Goal: Task Accomplishment & Management: Complete application form

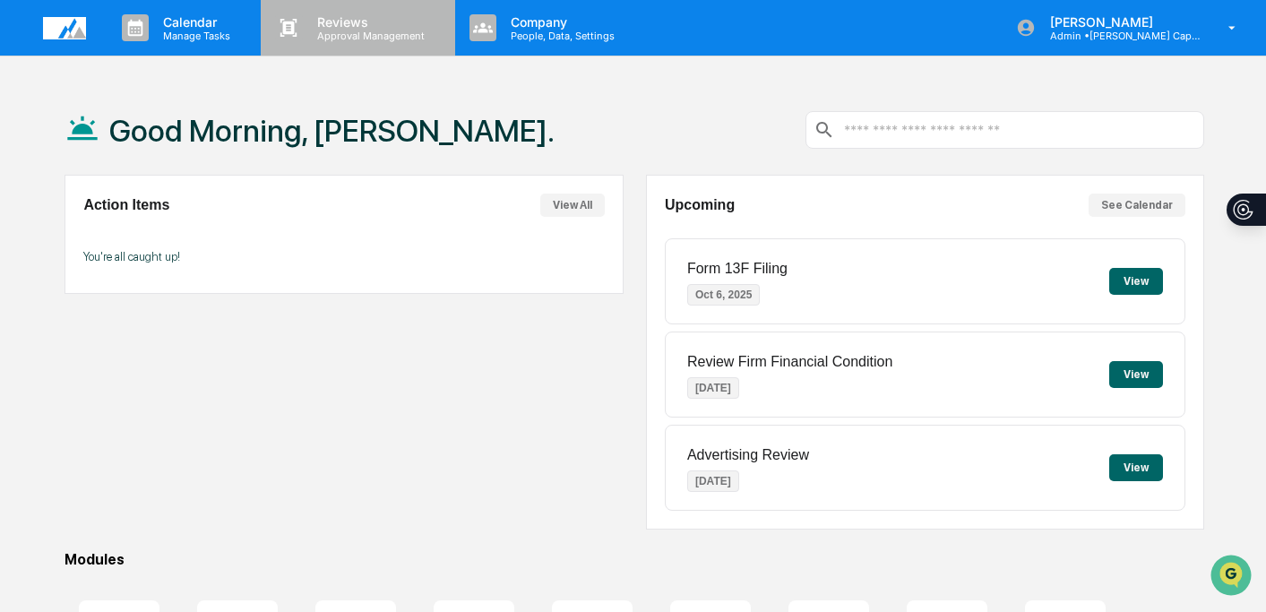
click at [350, 20] on p "Reviews" at bounding box center [368, 21] width 131 height 15
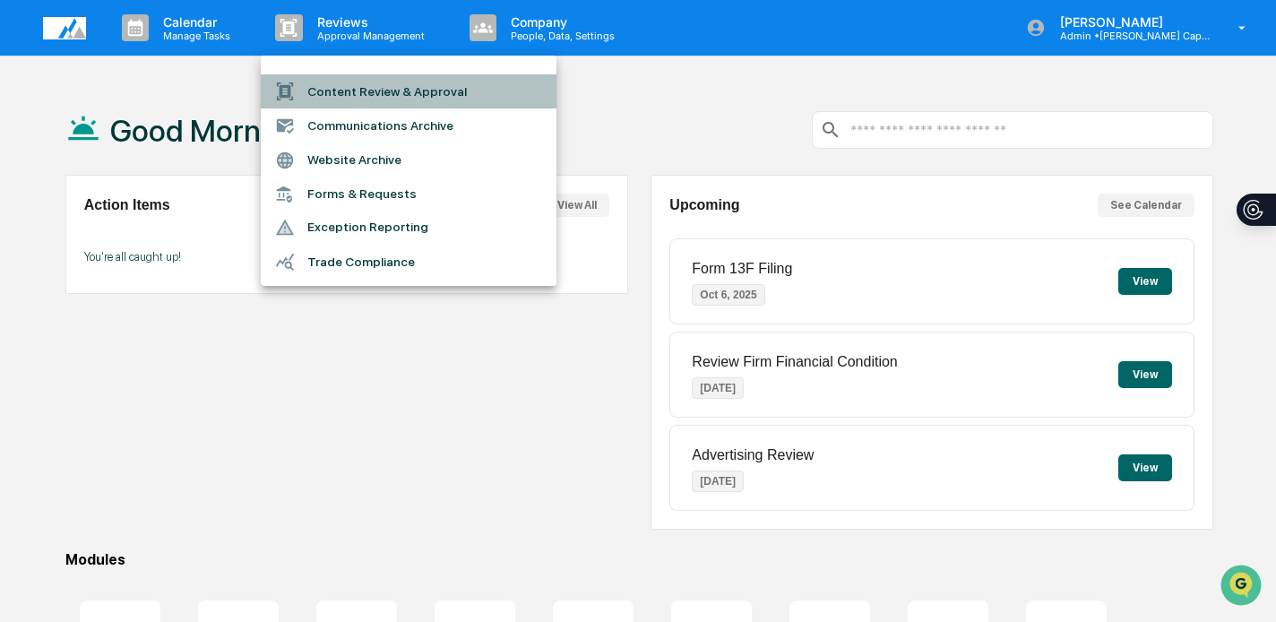
click at [323, 94] on li "Content Review & Approval" at bounding box center [409, 91] width 296 height 34
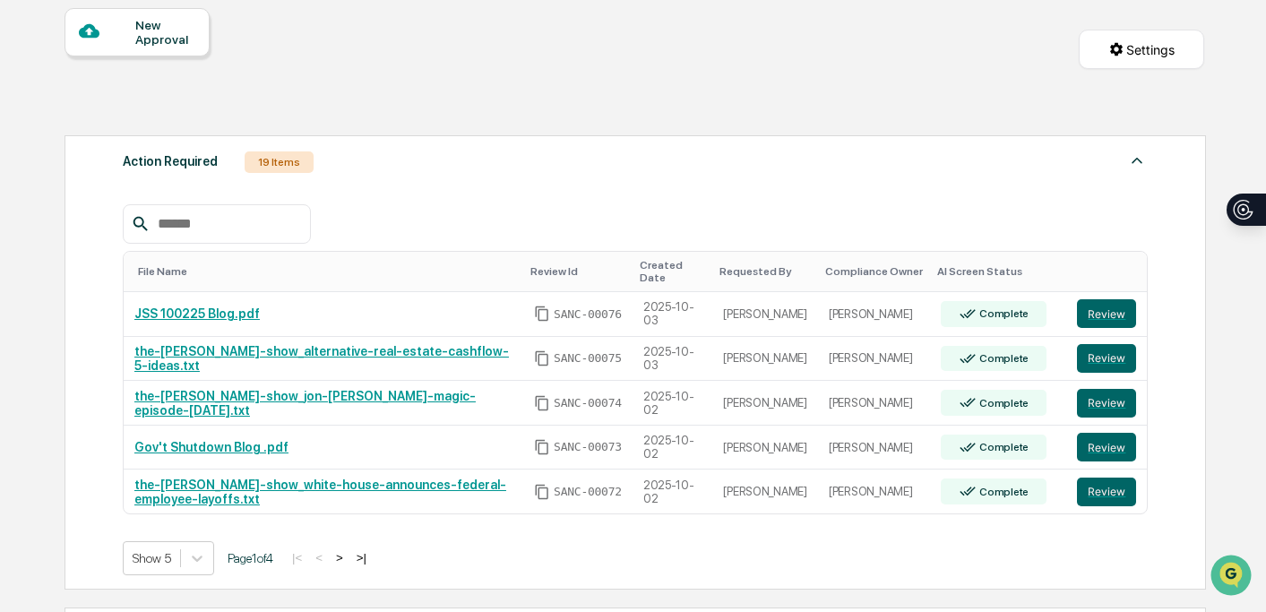
scroll to position [168, 0]
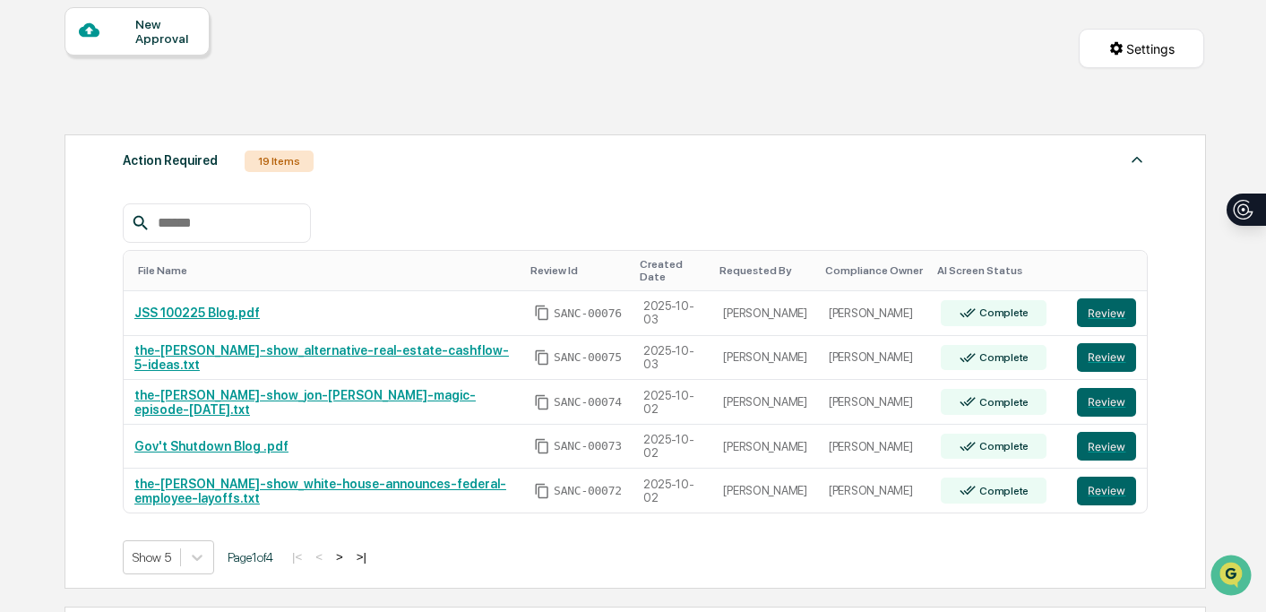
click at [348, 563] on button ">" at bounding box center [340, 556] width 18 height 15
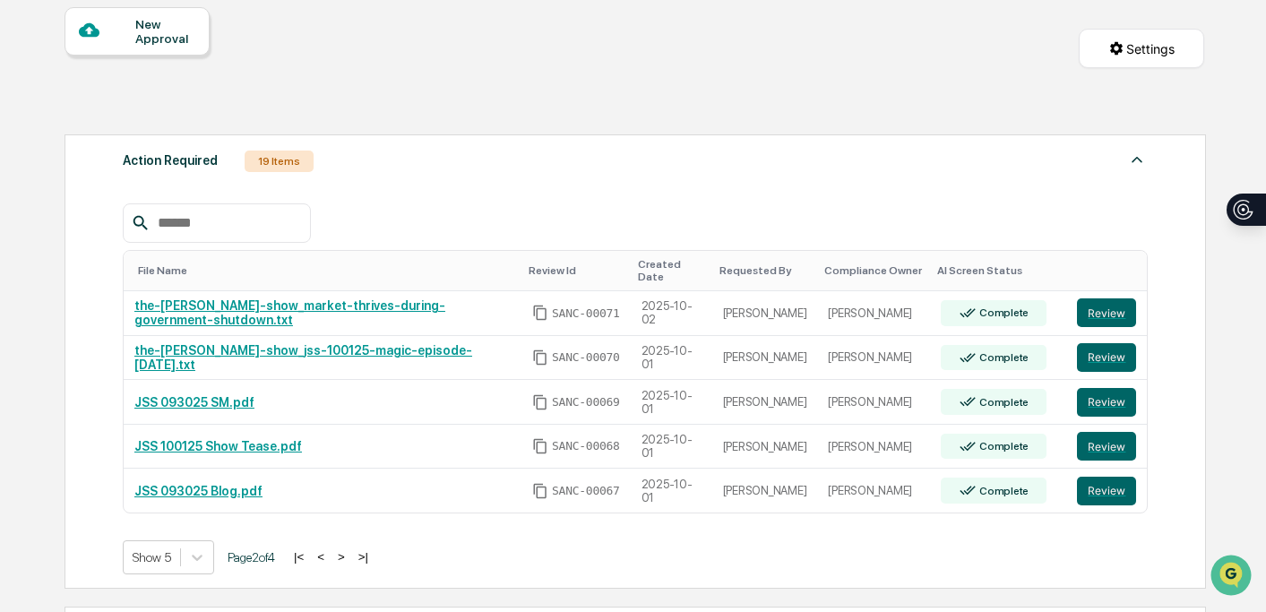
click at [350, 563] on button ">" at bounding box center [341, 556] width 18 height 15
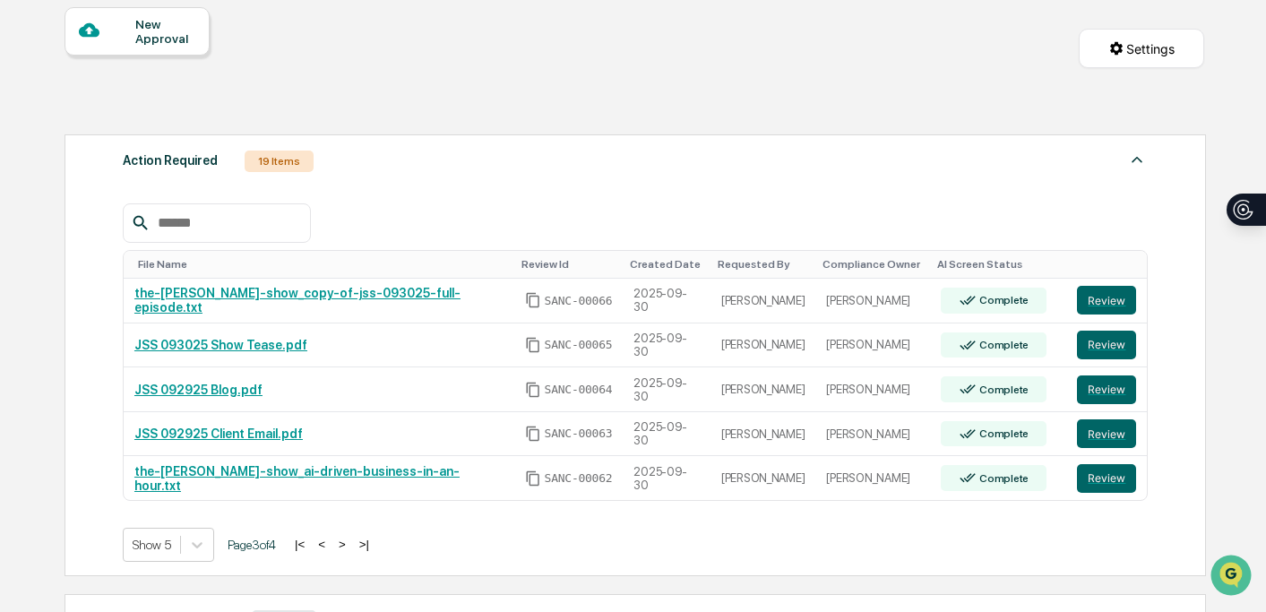
click at [368, 562] on div "Show 5 Page 3 of 4 |< < > >|" at bounding box center [636, 545] width 1026 height 34
click at [1116, 475] on button "Review" at bounding box center [1106, 478] width 59 height 29
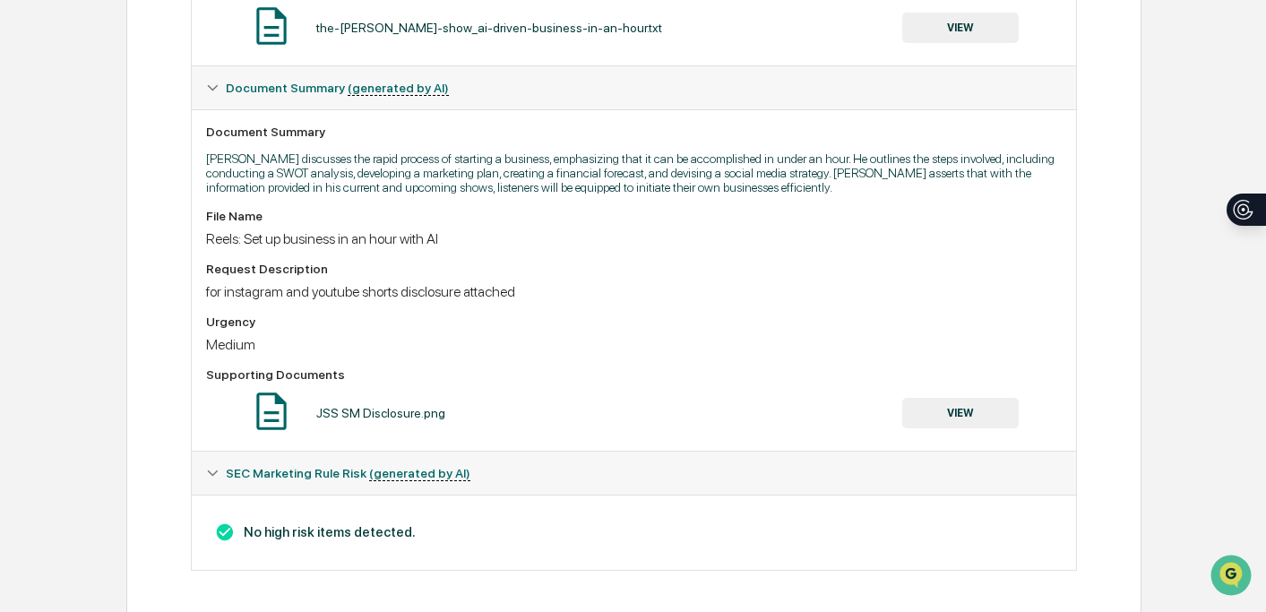
scroll to position [408, 0]
click at [581, 27] on div "the-[PERSON_NAME]-show_ai-driven-business-in-an-hour.txt" at bounding box center [489, 28] width 346 height 14
click at [957, 31] on button "VIEW" at bounding box center [960, 28] width 116 height 30
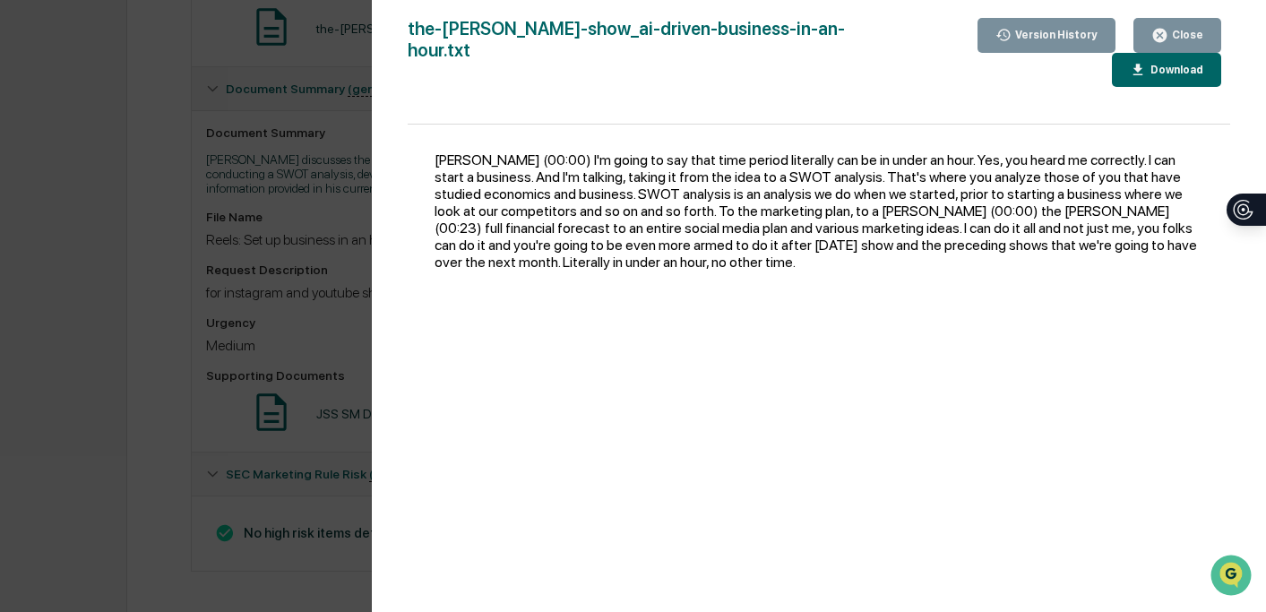
click at [1148, 77] on div "Download" at bounding box center [1166, 70] width 73 height 17
click at [140, 82] on div "Version History 09/30/2025, 03:39 PM Bailey Sanchez the-jon-sanchez-show_ai-dri…" at bounding box center [633, 306] width 1266 height 612
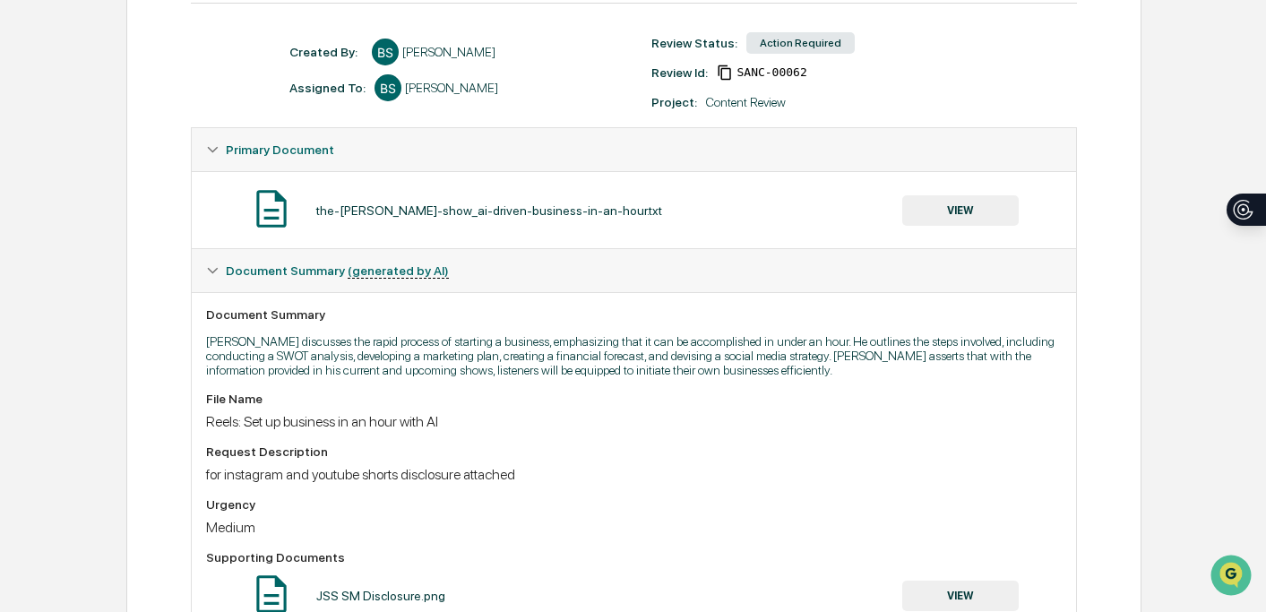
scroll to position [142, 0]
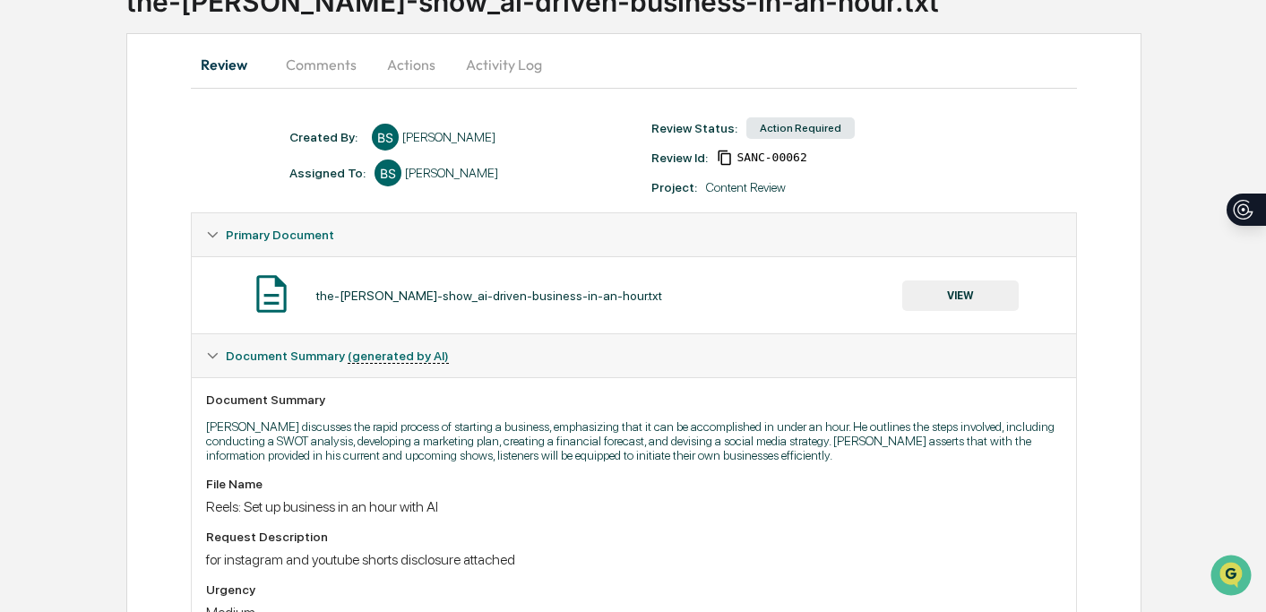
click at [406, 67] on button "Actions" at bounding box center [411, 64] width 81 height 43
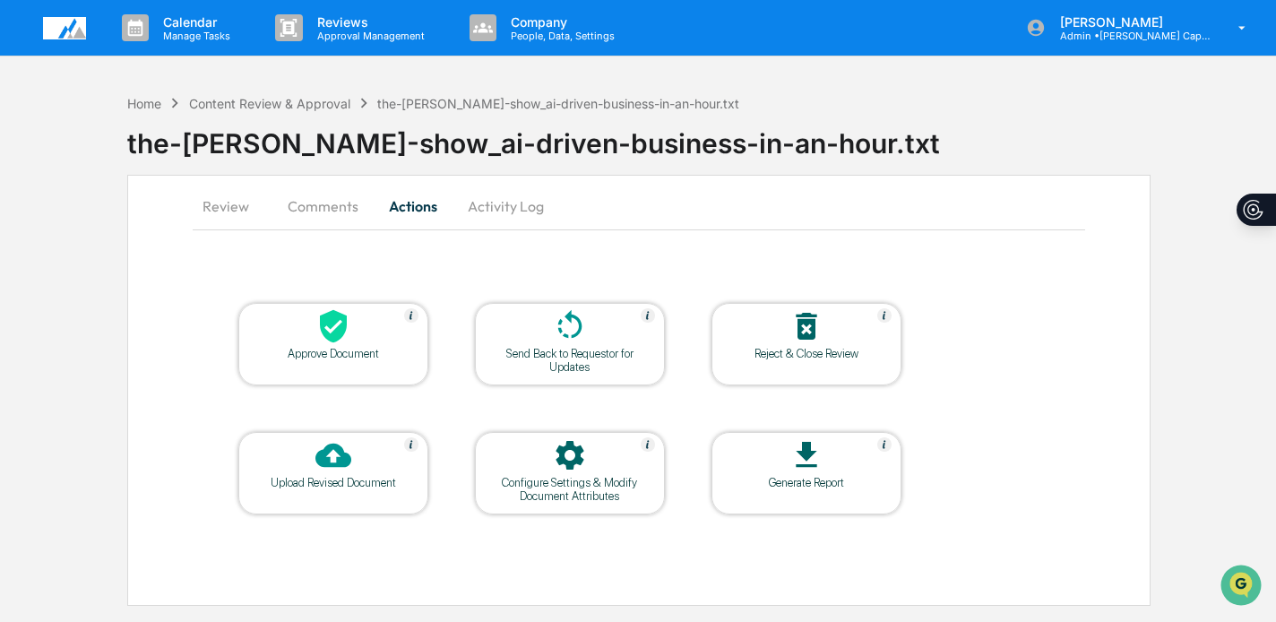
click at [368, 310] on div at bounding box center [333, 327] width 179 height 39
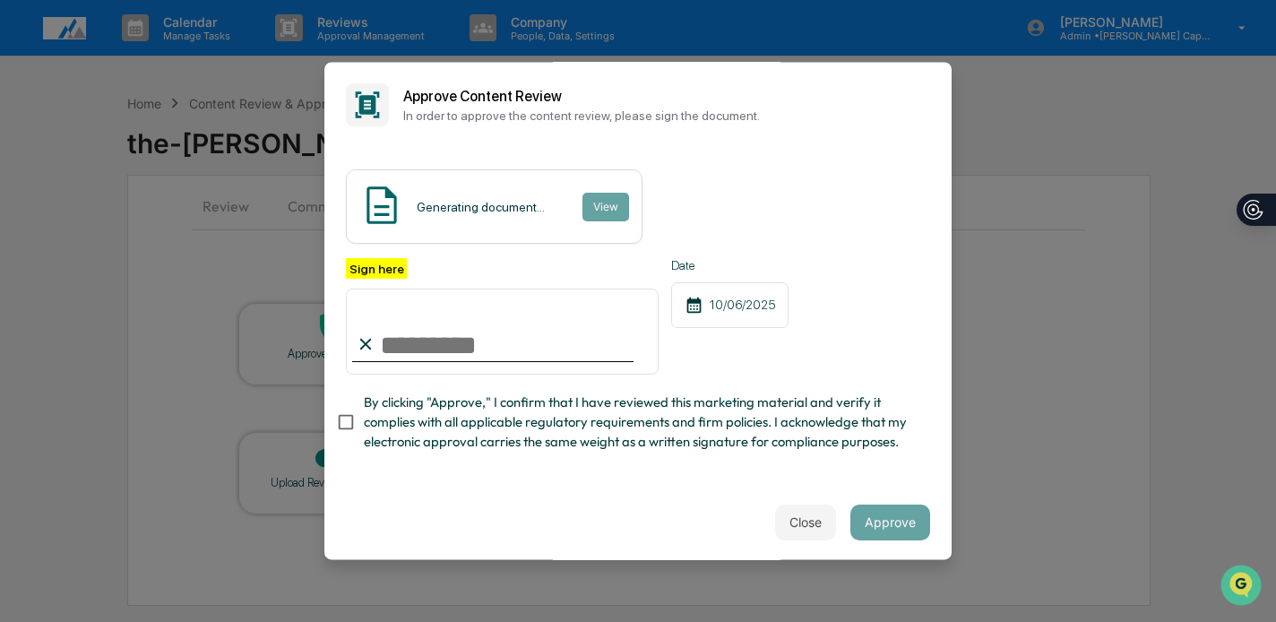
click at [499, 342] on input "Sign here" at bounding box center [502, 331] width 313 height 86
type input "**********"
click at [409, 441] on span "By clicking "Approve," I confirm that I have reviewed this marketing material a…" at bounding box center [640, 422] width 552 height 60
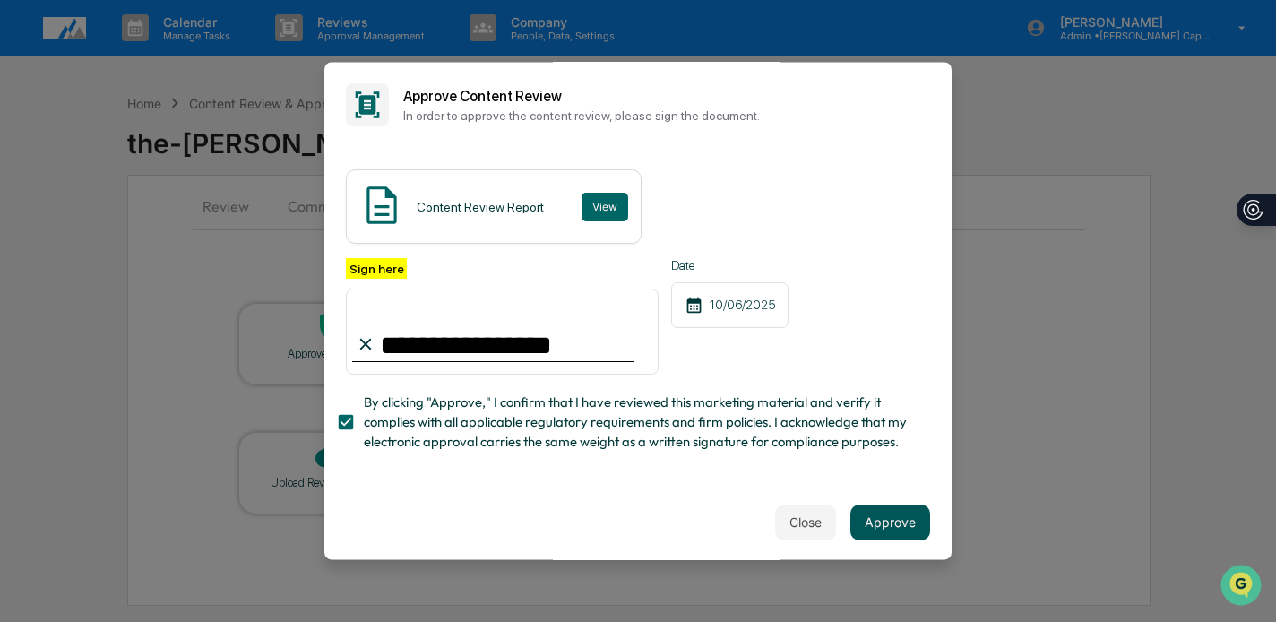
click at [861, 529] on button "Approve" at bounding box center [890, 522] width 80 height 36
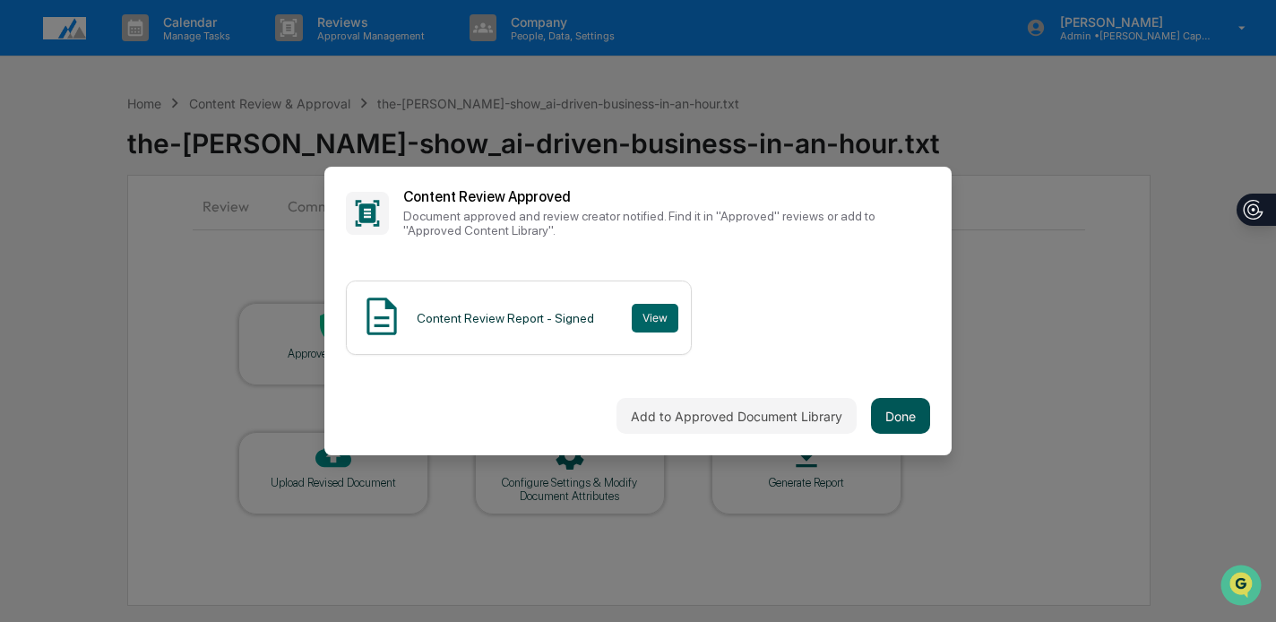
click at [890, 398] on button "Done" at bounding box center [900, 416] width 59 height 36
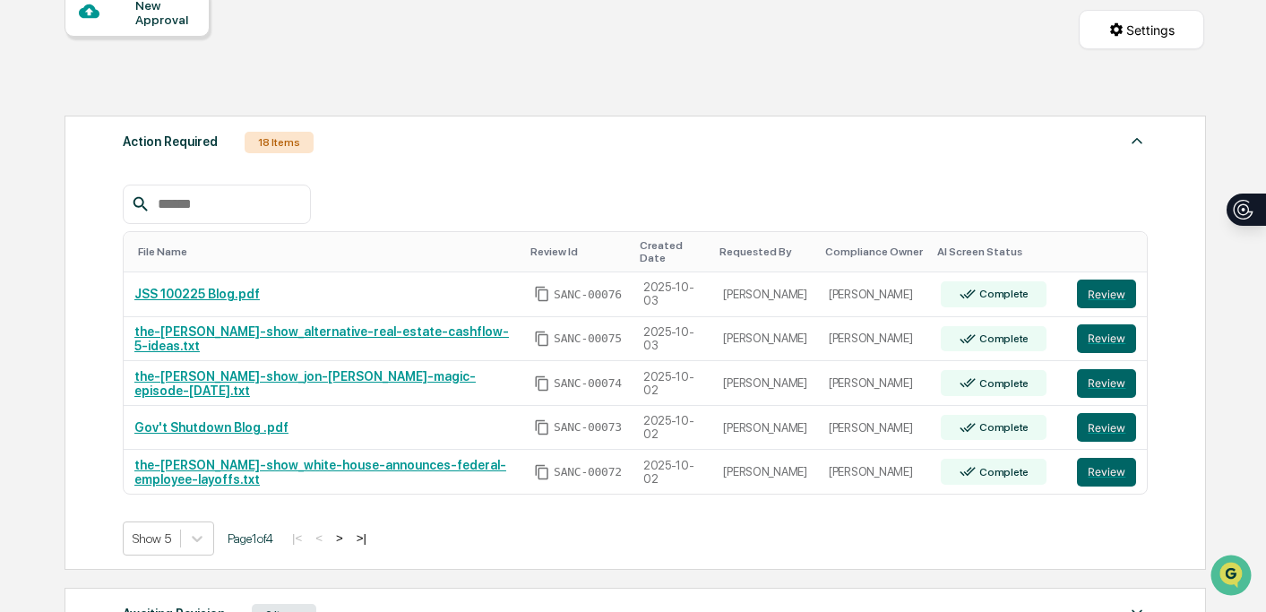
scroll to position [378, 0]
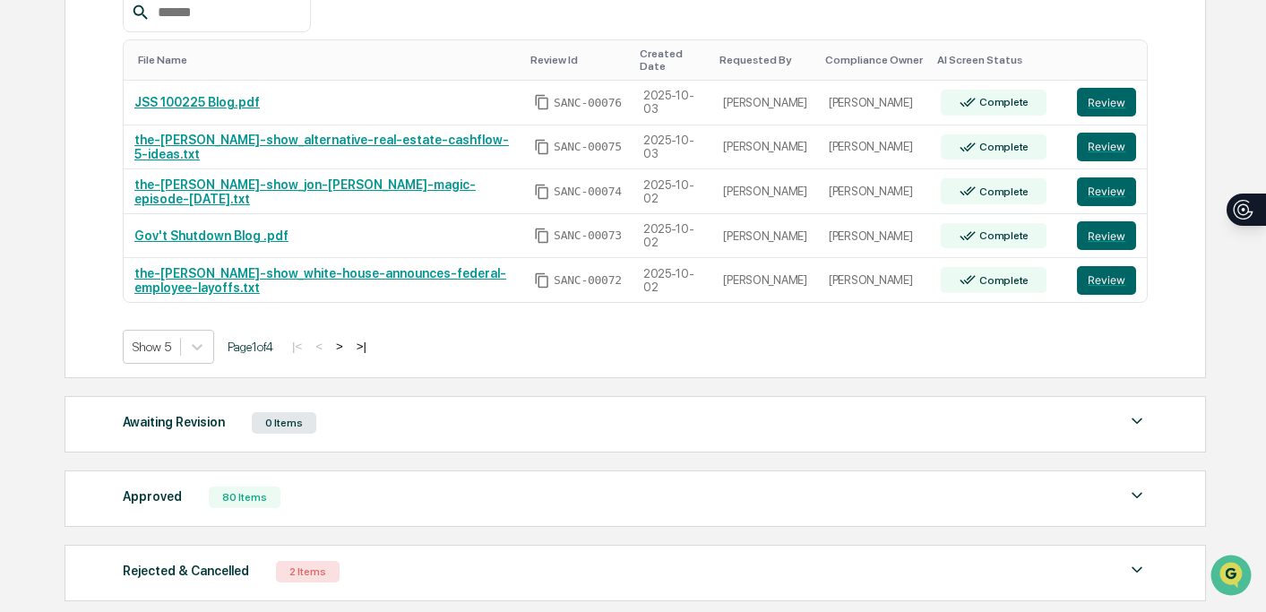
click at [372, 354] on button ">|" at bounding box center [361, 346] width 21 height 15
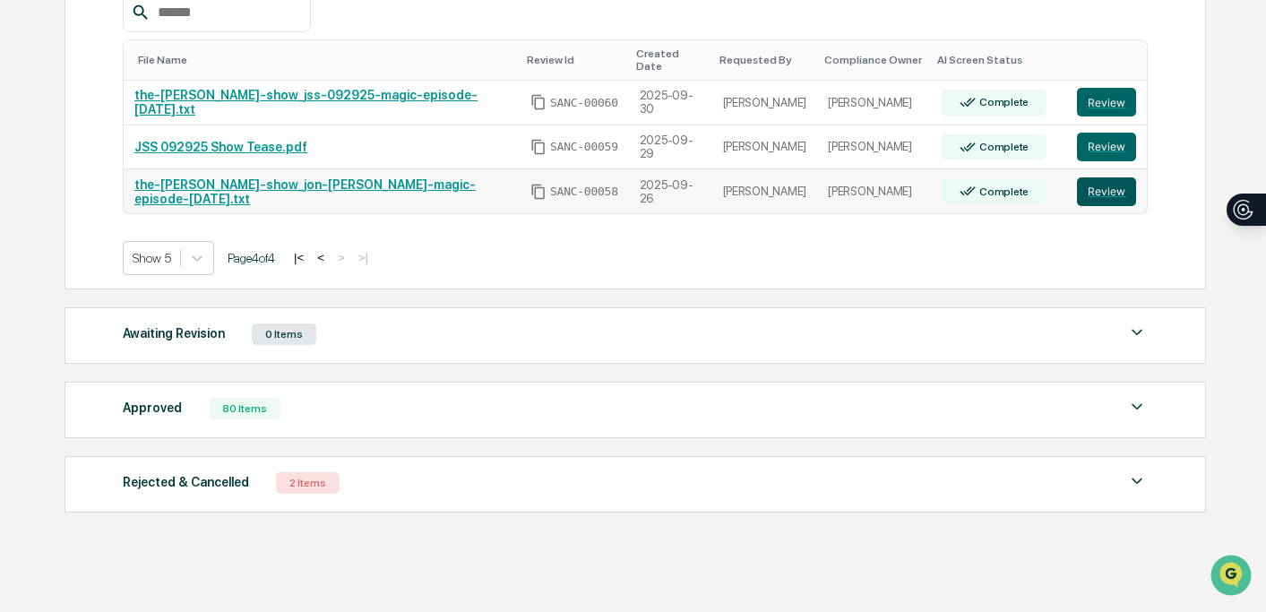
click at [1113, 193] on button "Review" at bounding box center [1106, 191] width 59 height 29
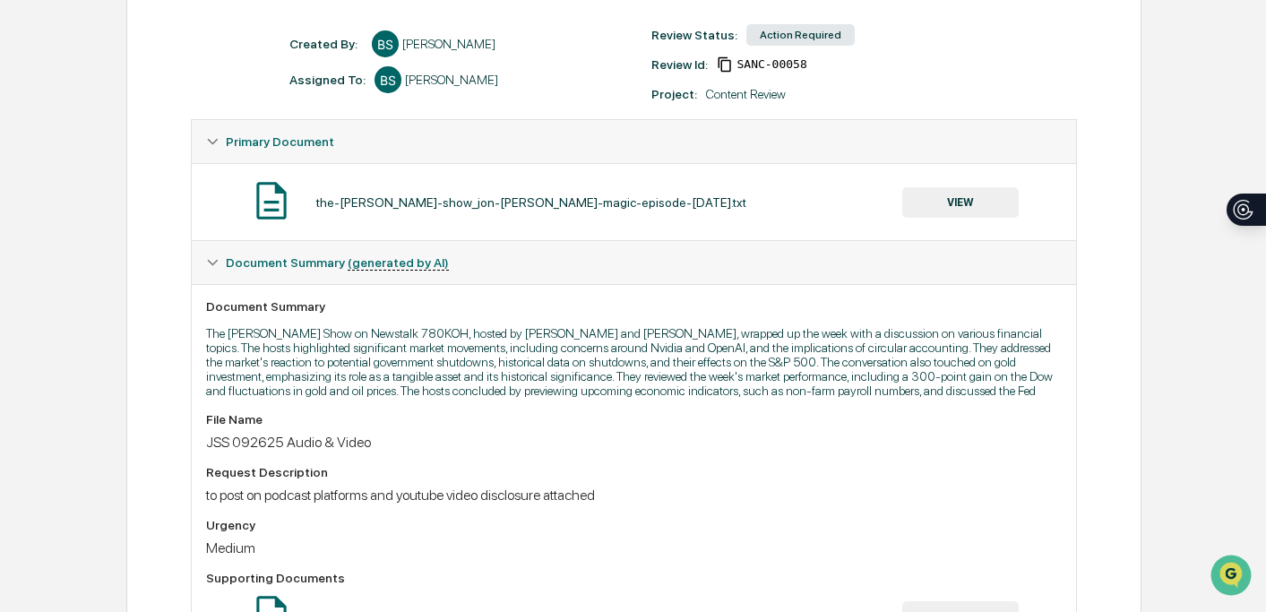
scroll to position [61, 0]
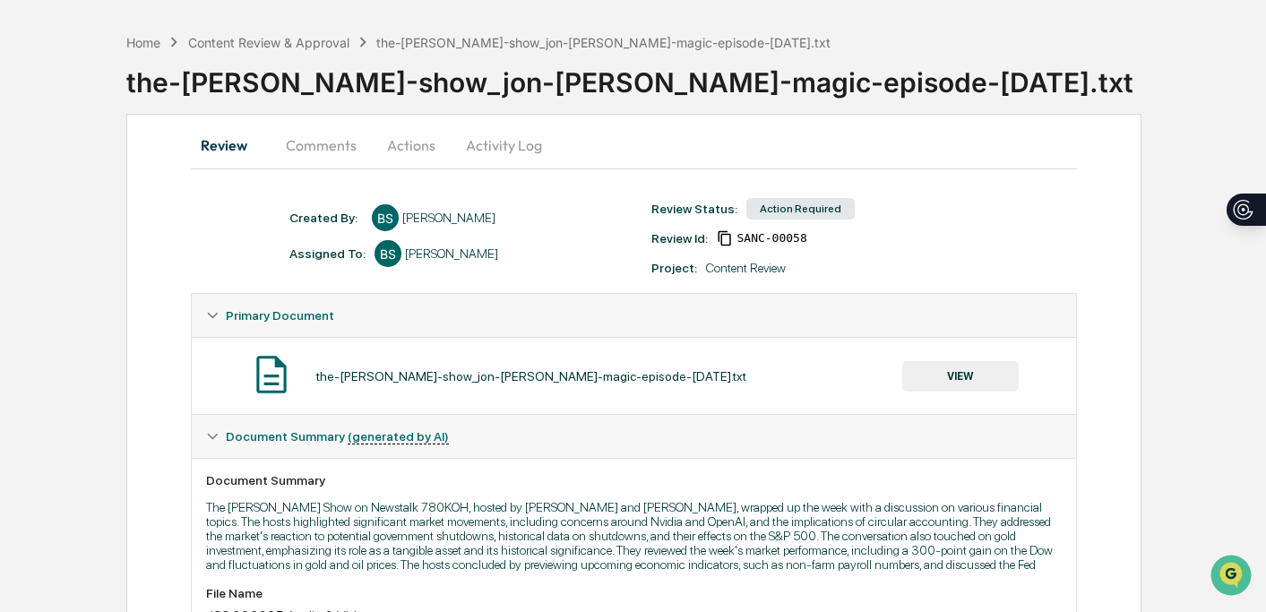
click at [414, 146] on button "Actions" at bounding box center [411, 145] width 81 height 43
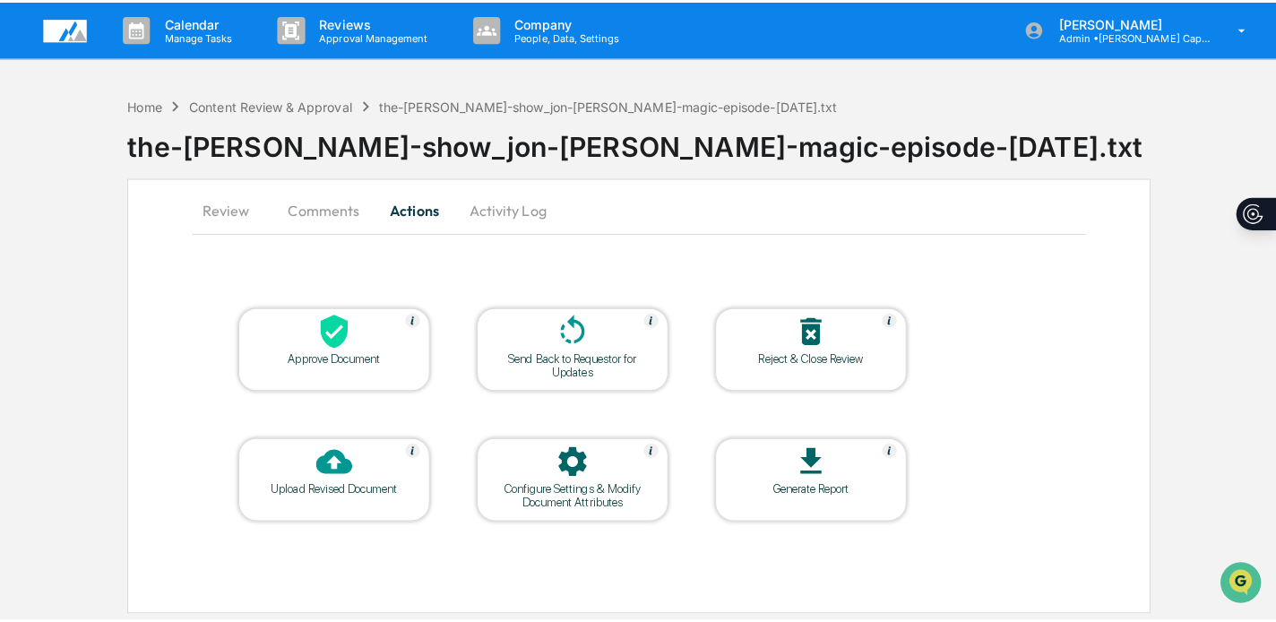
scroll to position [0, 0]
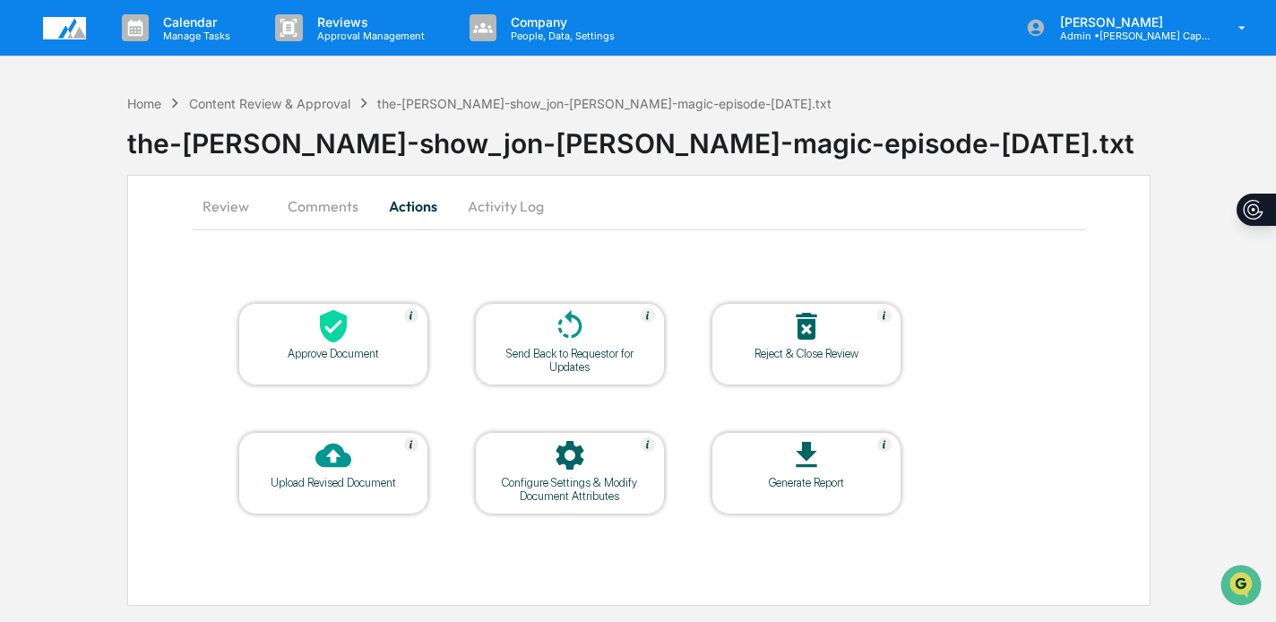
click at [328, 332] on icon at bounding box center [333, 326] width 27 height 33
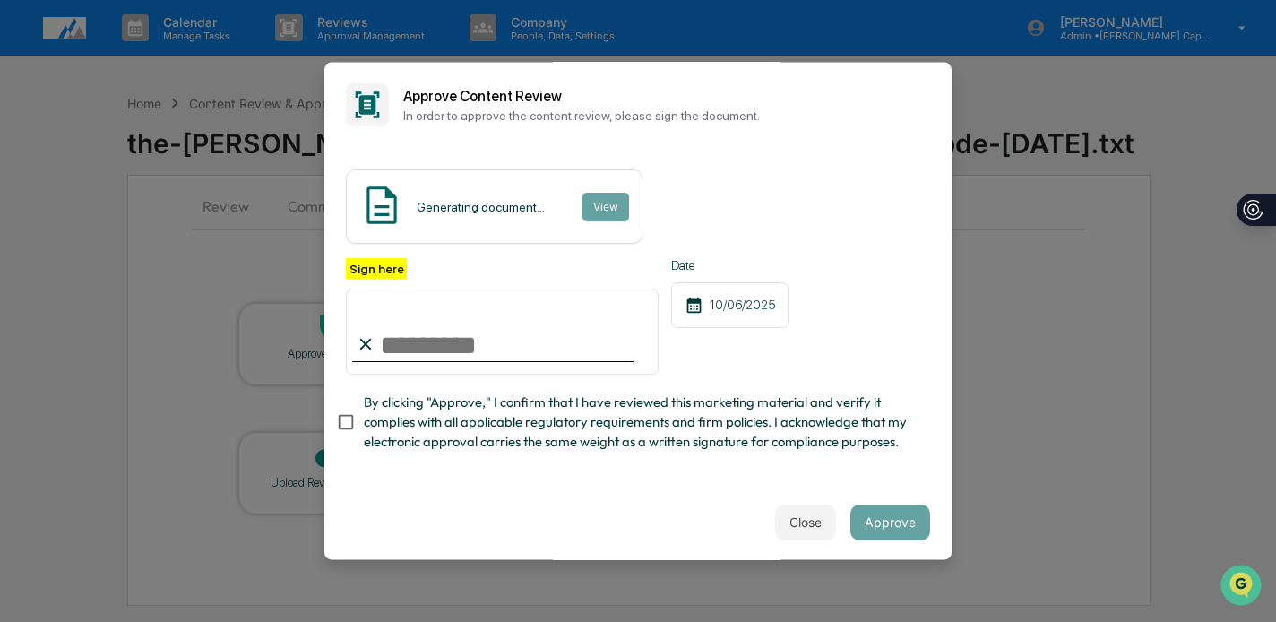
click at [456, 350] on input "Sign here" at bounding box center [502, 331] width 313 height 86
type input "**********"
click at [543, 439] on span "By clicking "Approve," I confirm that I have reviewed this marketing material a…" at bounding box center [640, 422] width 552 height 60
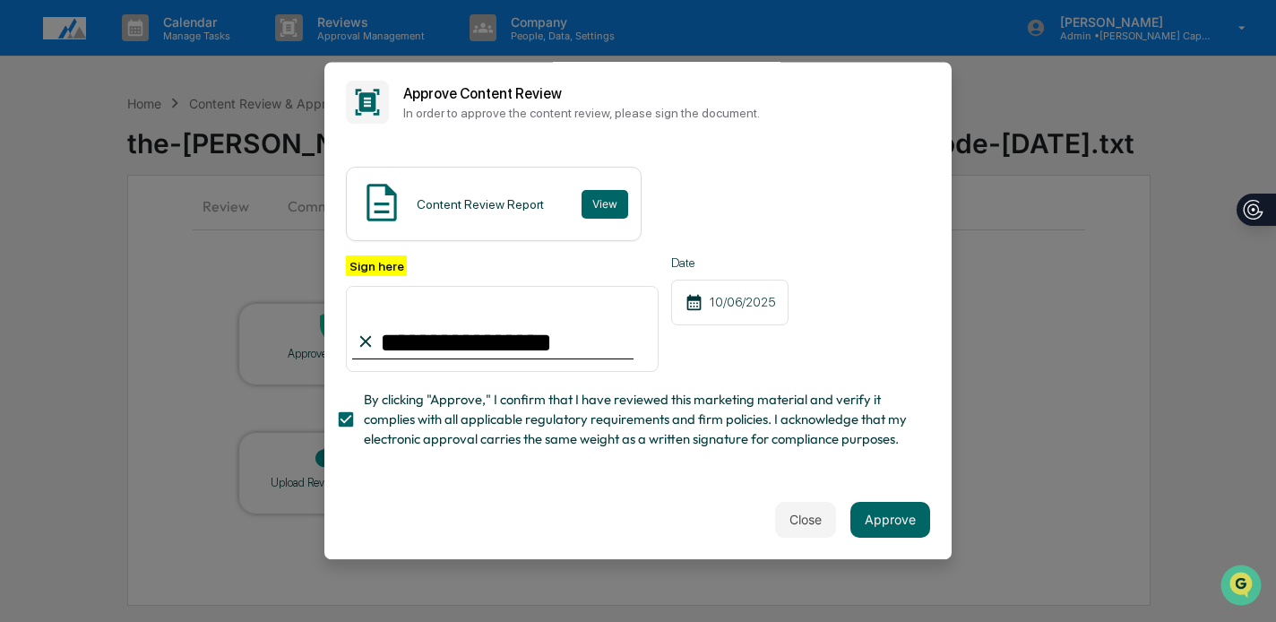
scroll to position [31, 0]
click at [861, 502] on button "Approve" at bounding box center [890, 520] width 80 height 36
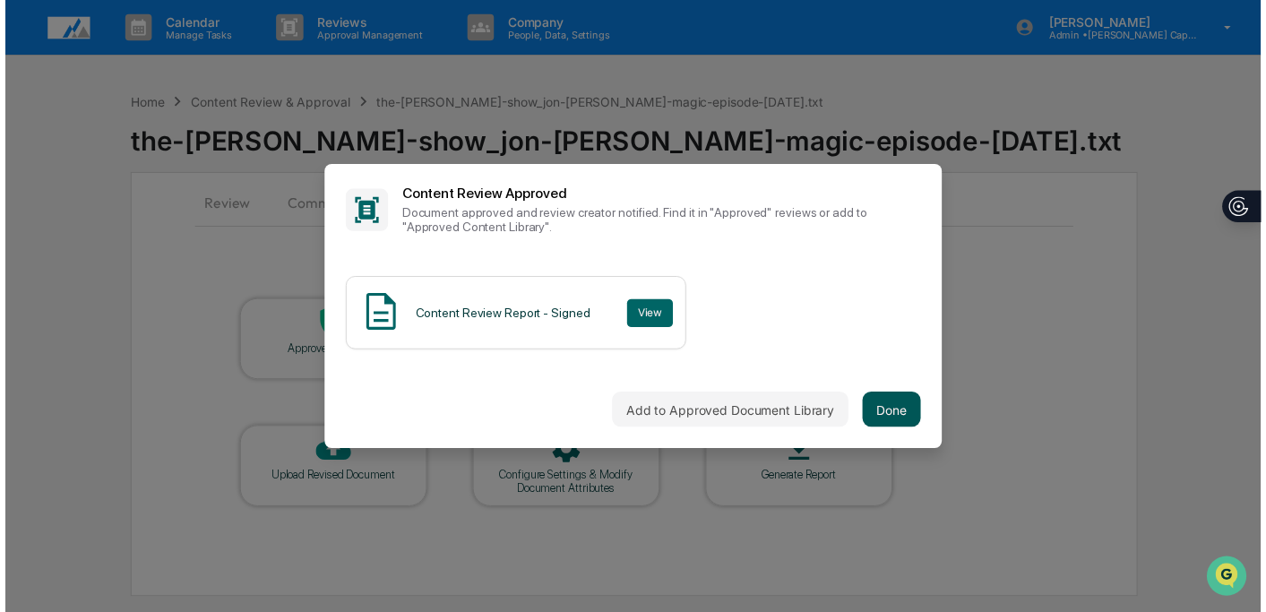
scroll to position [0, 0]
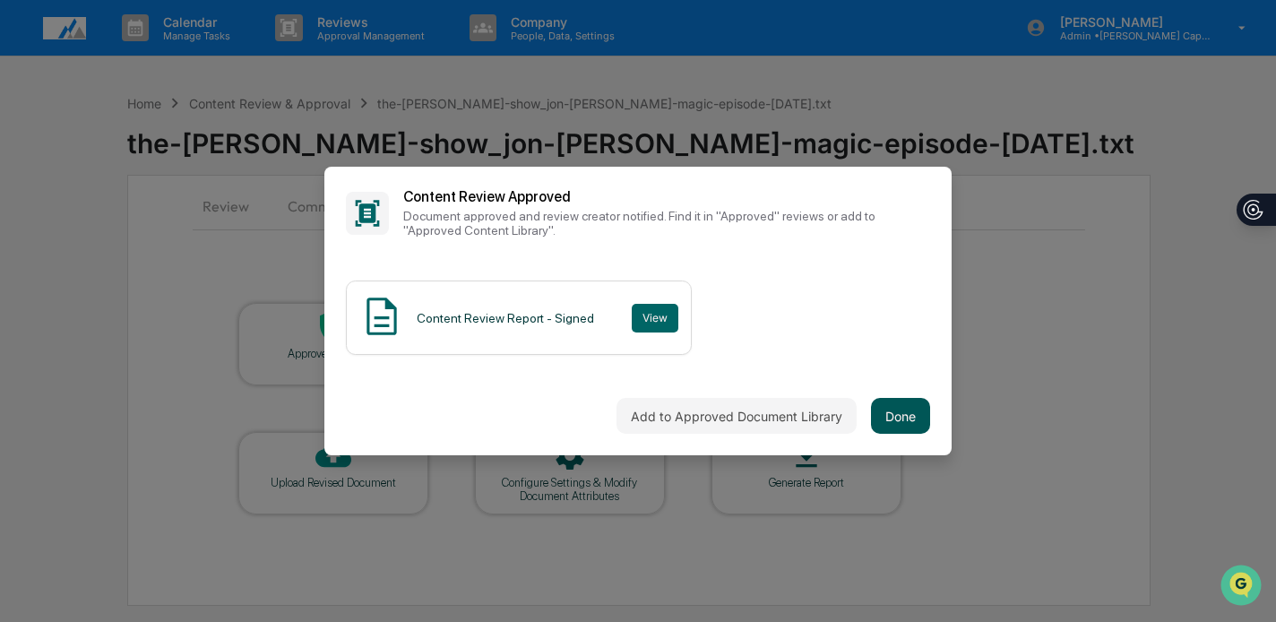
click at [899, 414] on button "Done" at bounding box center [900, 416] width 59 height 36
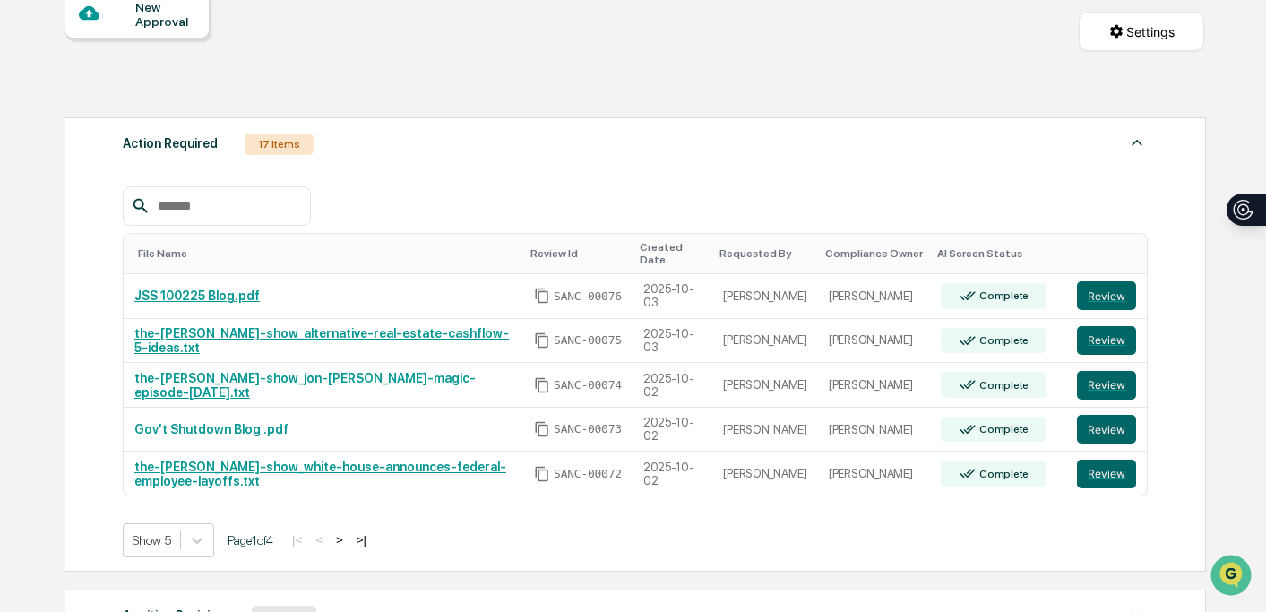
scroll to position [378, 0]
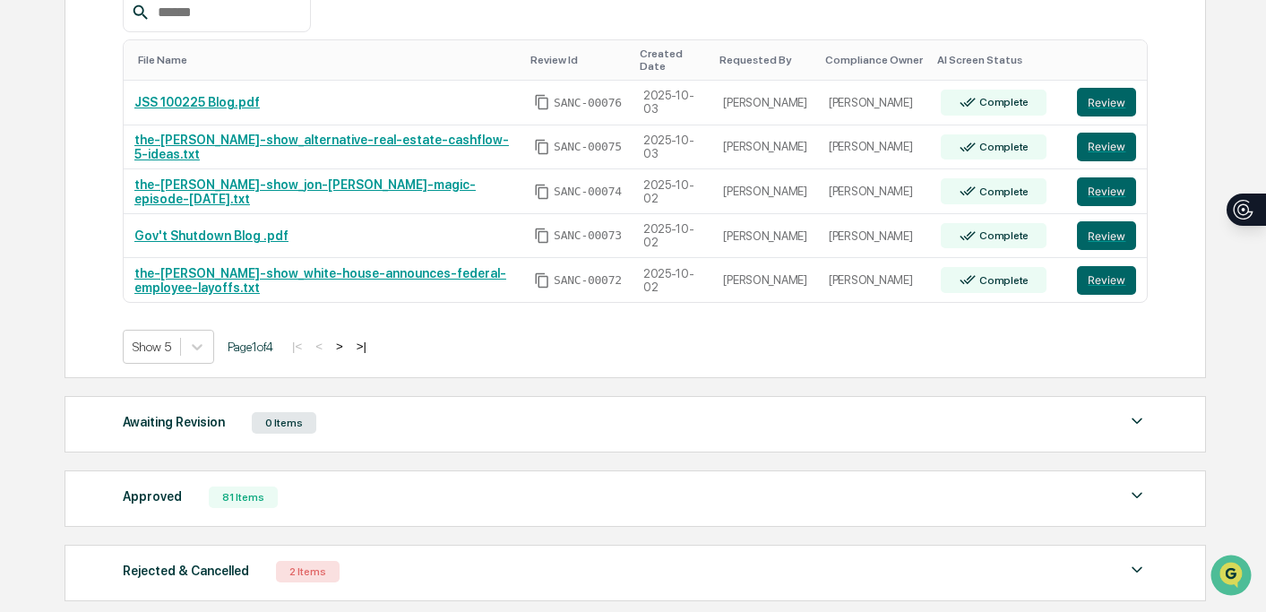
click at [396, 357] on div "Show 5 Page 1 of 4 |< < > >|" at bounding box center [636, 347] width 1026 height 34
click at [372, 354] on button ">|" at bounding box center [361, 346] width 21 height 15
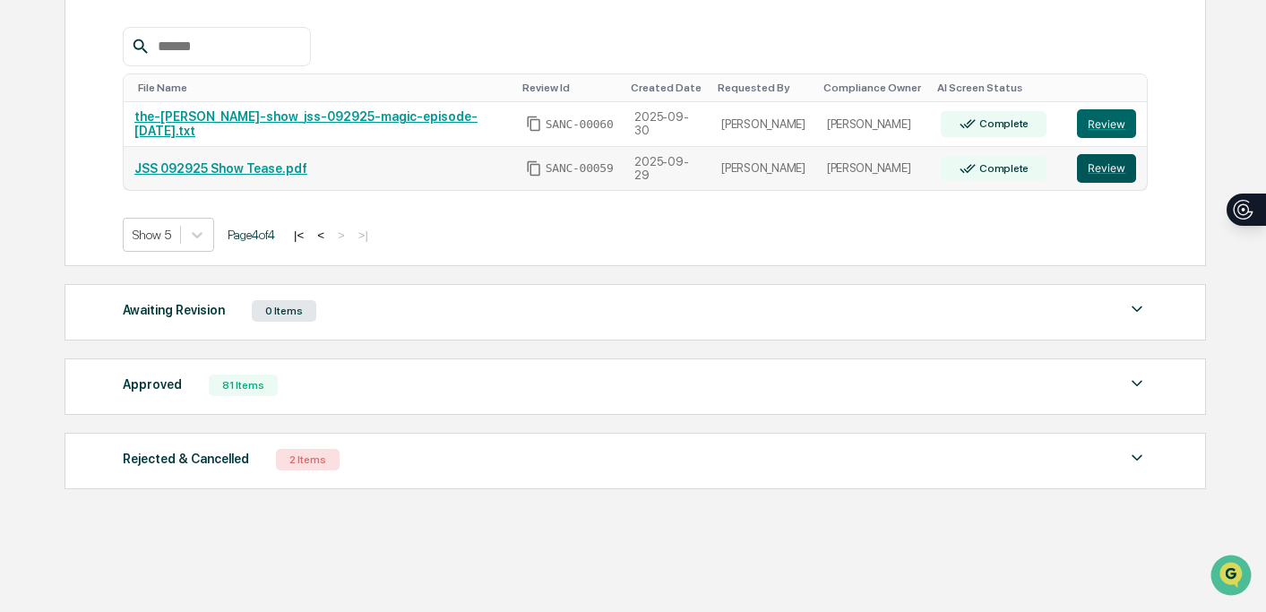
click at [1092, 159] on button "Review" at bounding box center [1106, 168] width 59 height 29
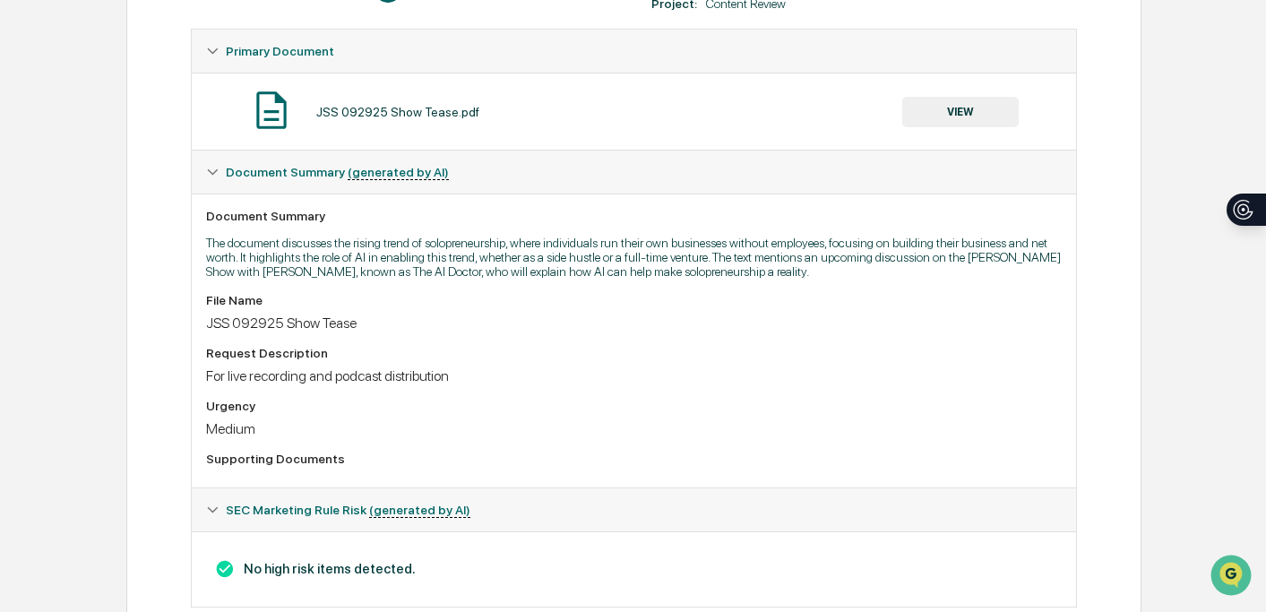
scroll to position [226, 0]
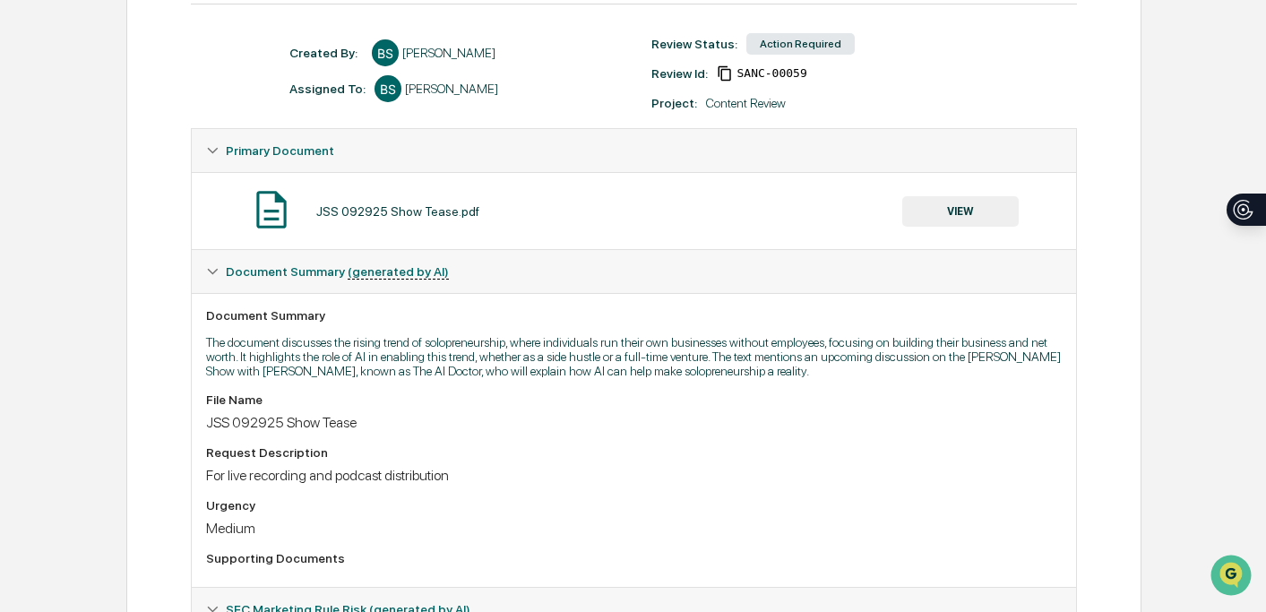
click at [1004, 209] on button "VIEW" at bounding box center [960, 211] width 116 height 30
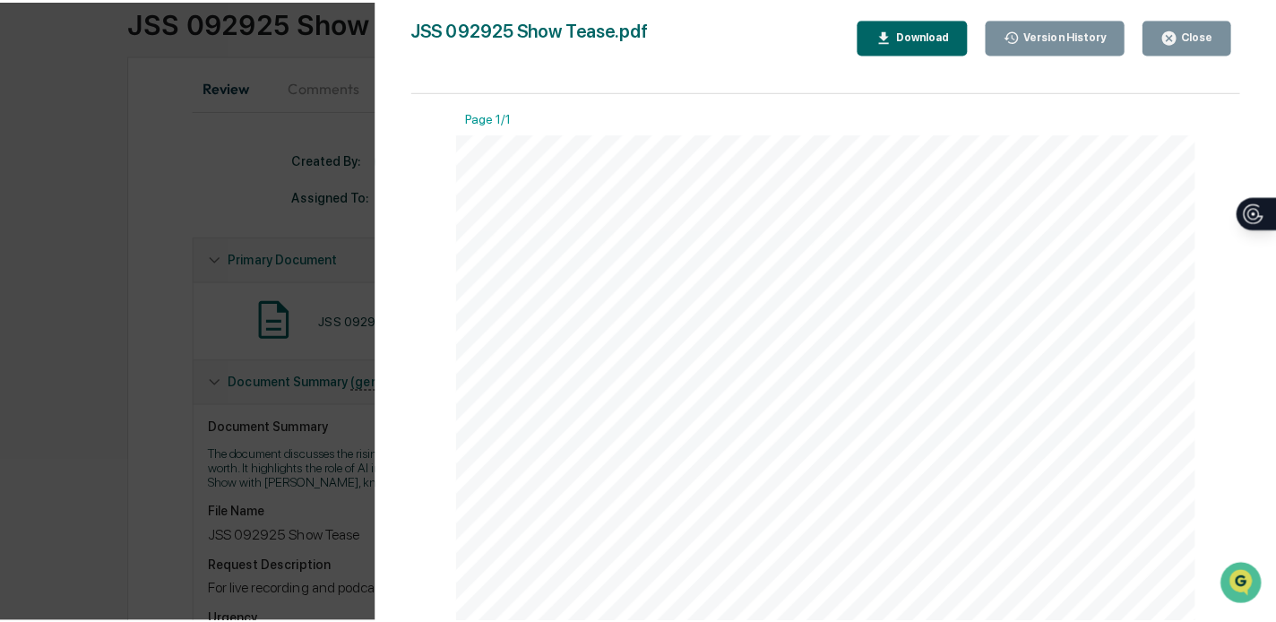
scroll to position [0, 0]
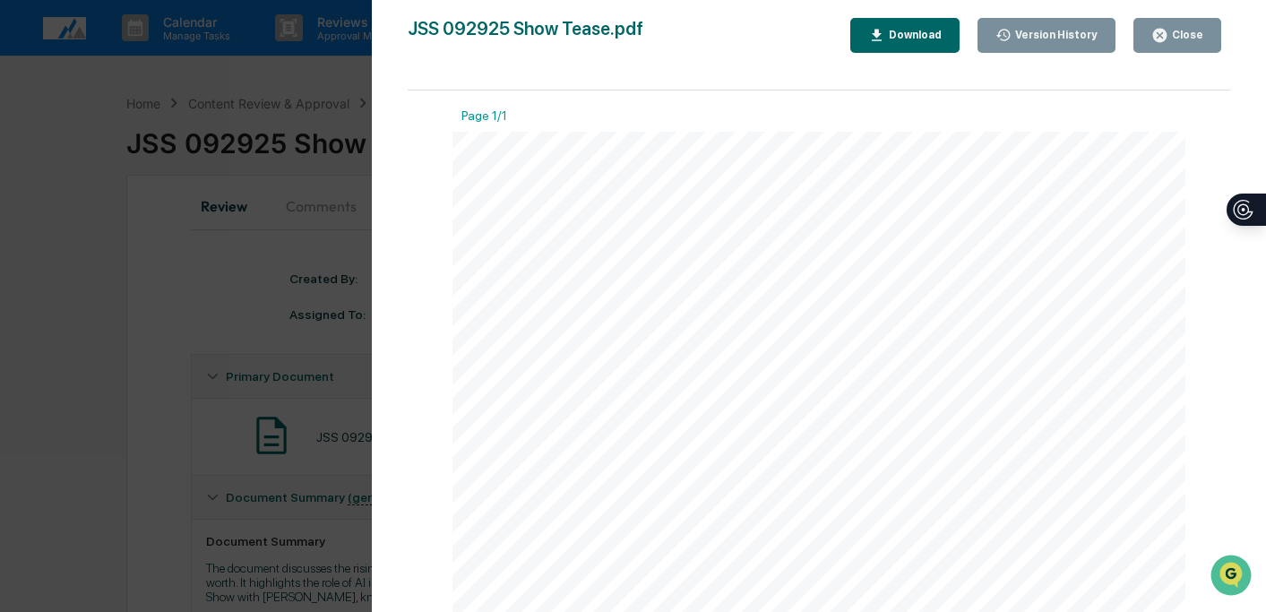
click at [1190, 35] on div "Close" at bounding box center [1185, 35] width 35 height 13
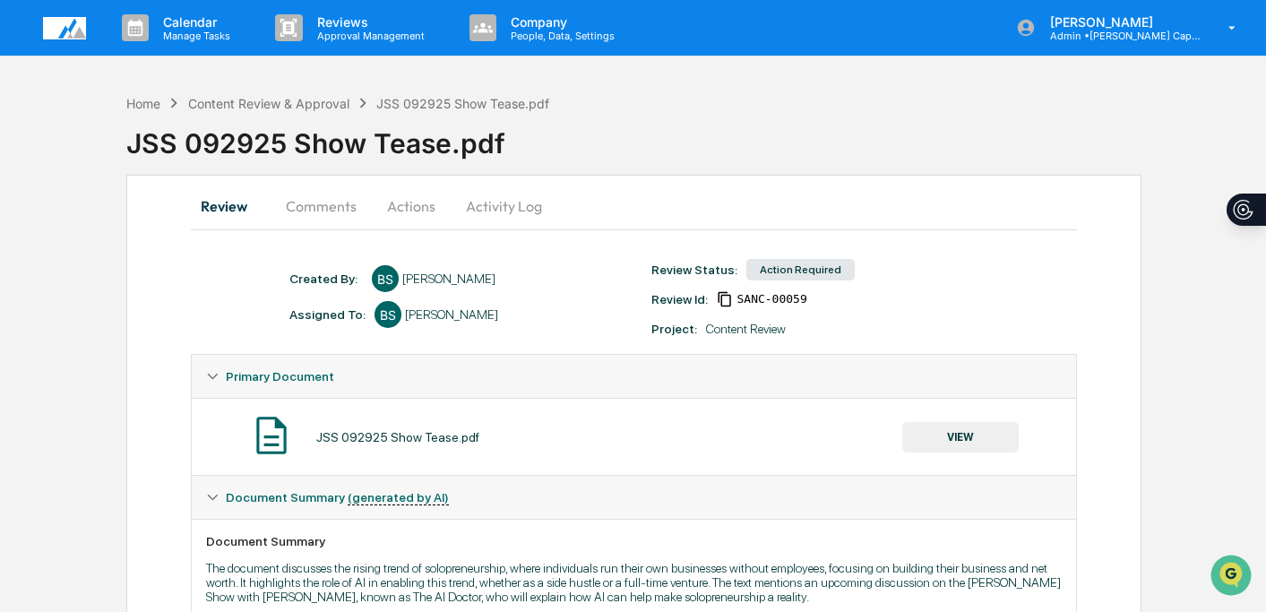
click at [432, 189] on button "Actions" at bounding box center [411, 206] width 81 height 43
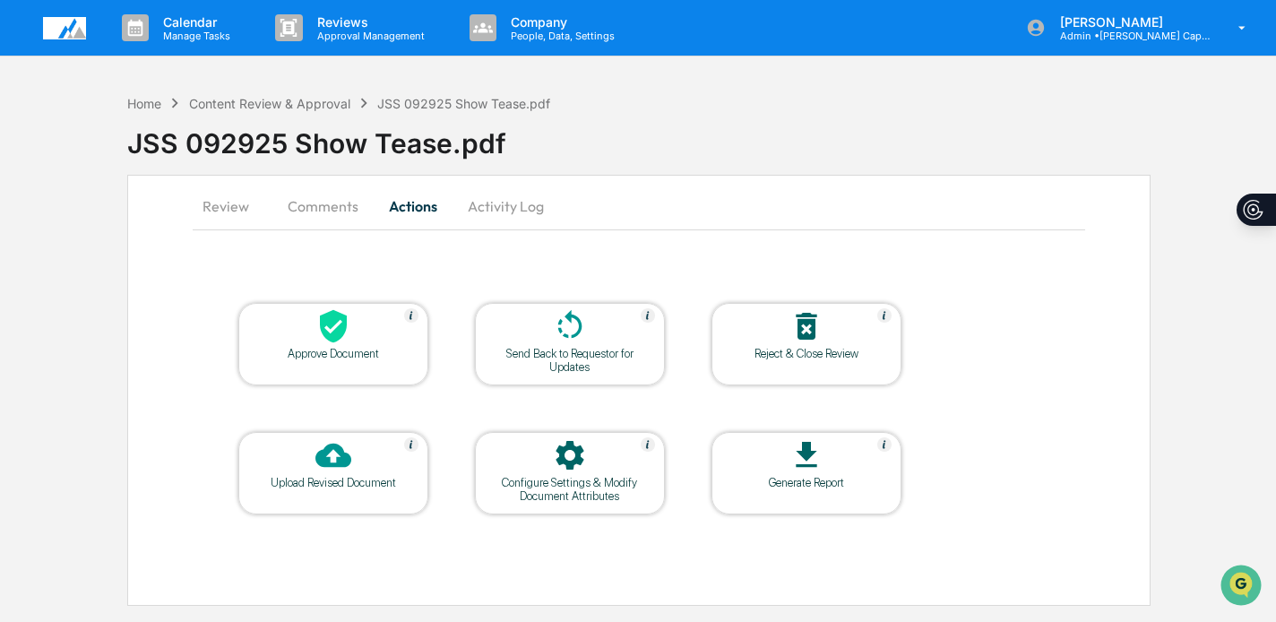
click at [325, 322] on icon at bounding box center [333, 326] width 27 height 33
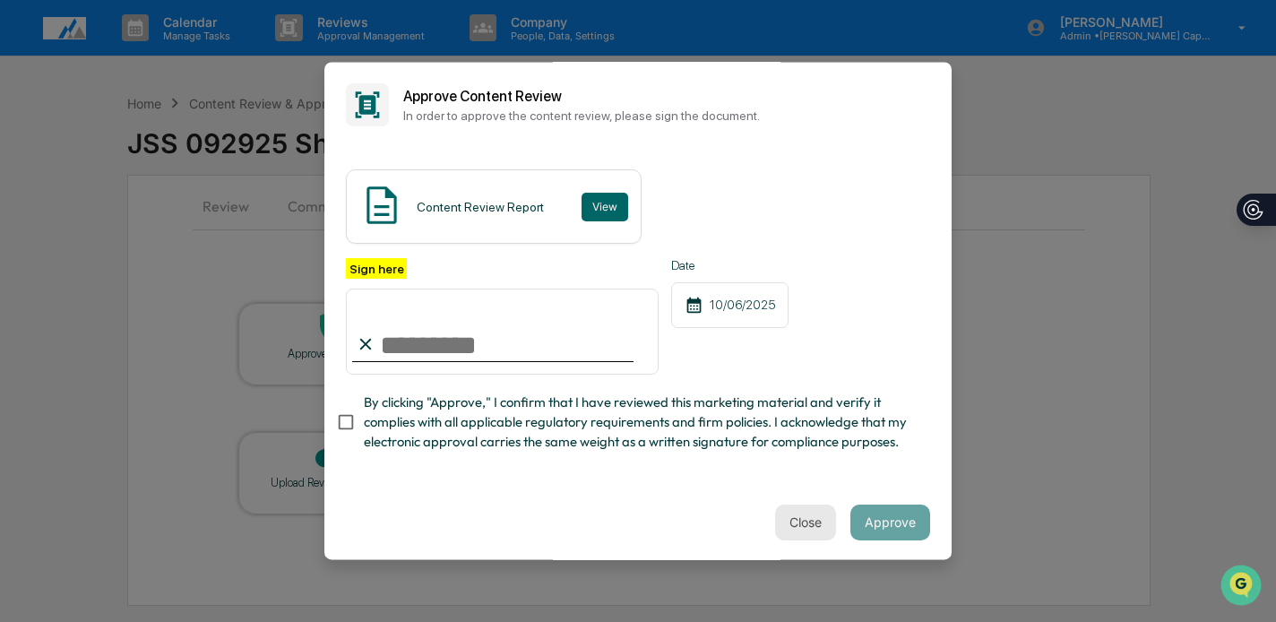
click at [803, 529] on button "Close" at bounding box center [805, 522] width 61 height 36
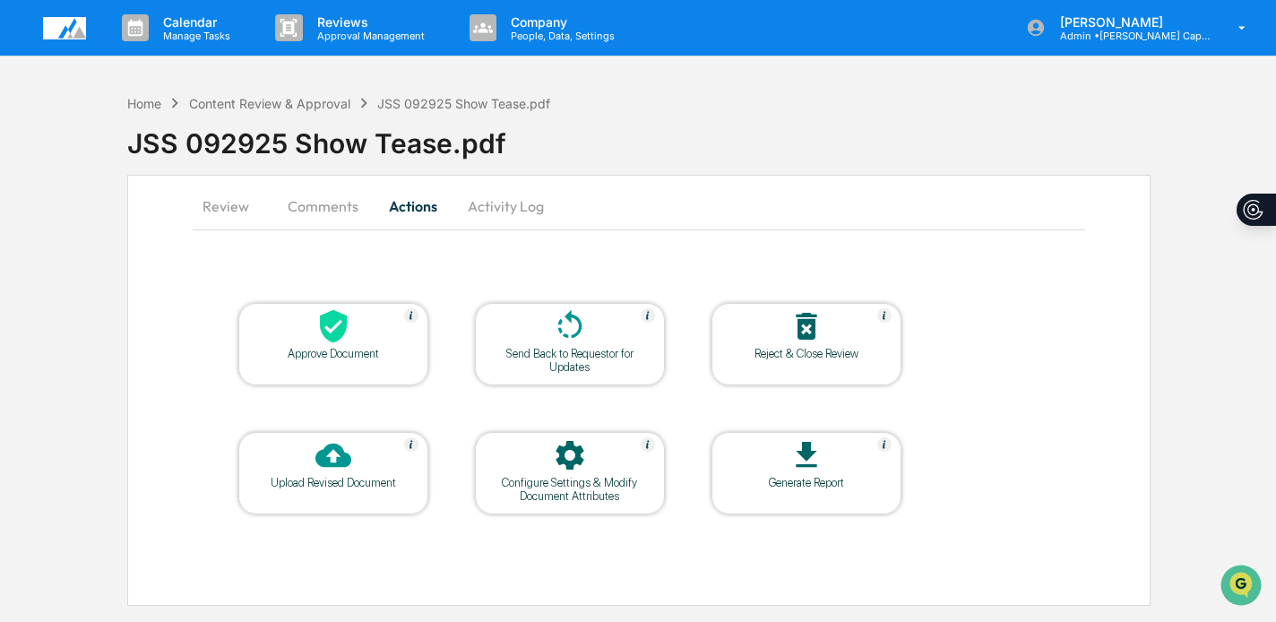
click at [331, 193] on button "Comments" at bounding box center [322, 206] width 99 height 43
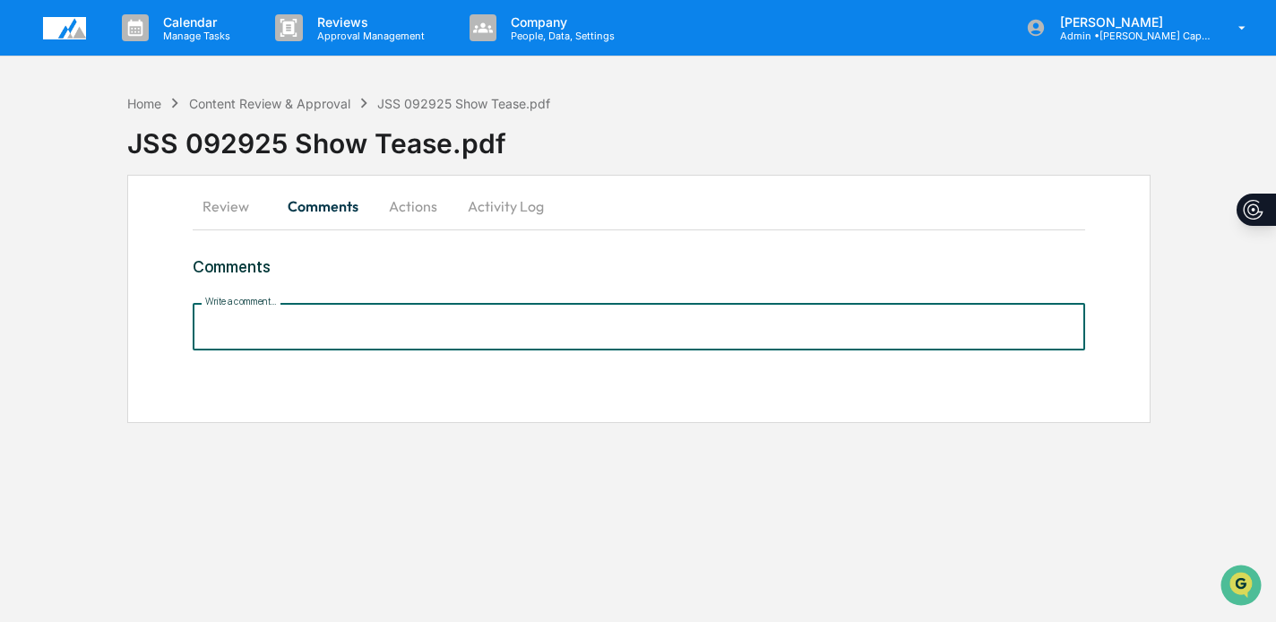
click at [309, 322] on input "Write a comment..." at bounding box center [639, 326] width 893 height 47
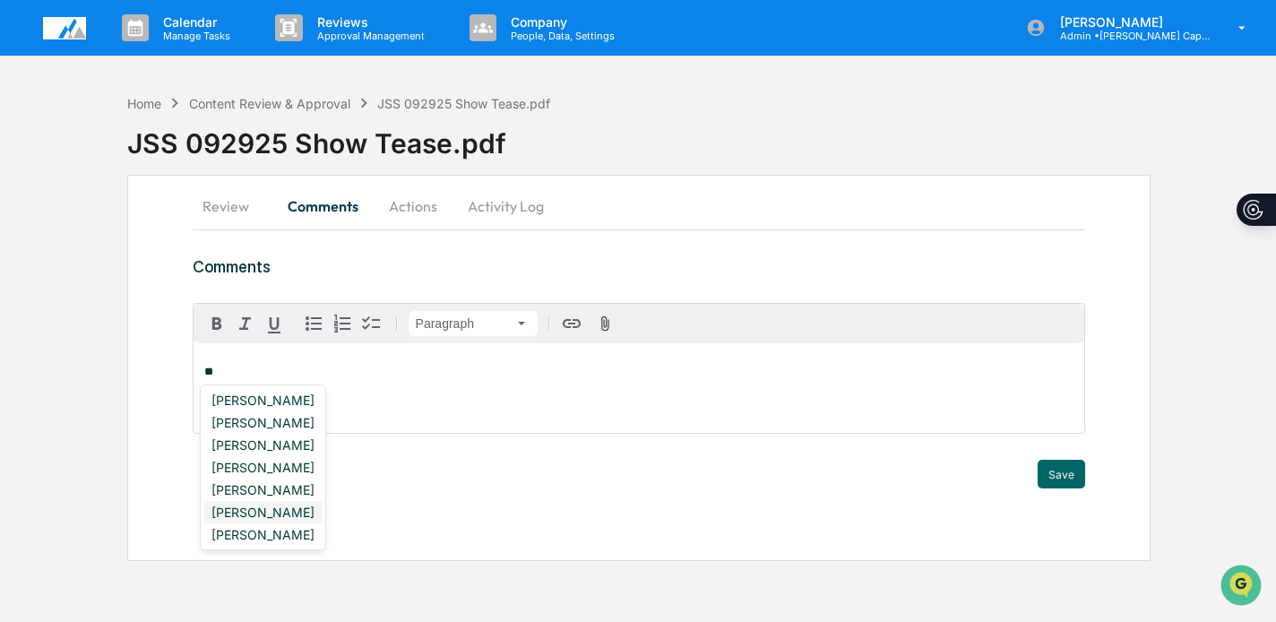
click at [263, 513] on div "[PERSON_NAME]" at bounding box center [262, 512] width 117 height 22
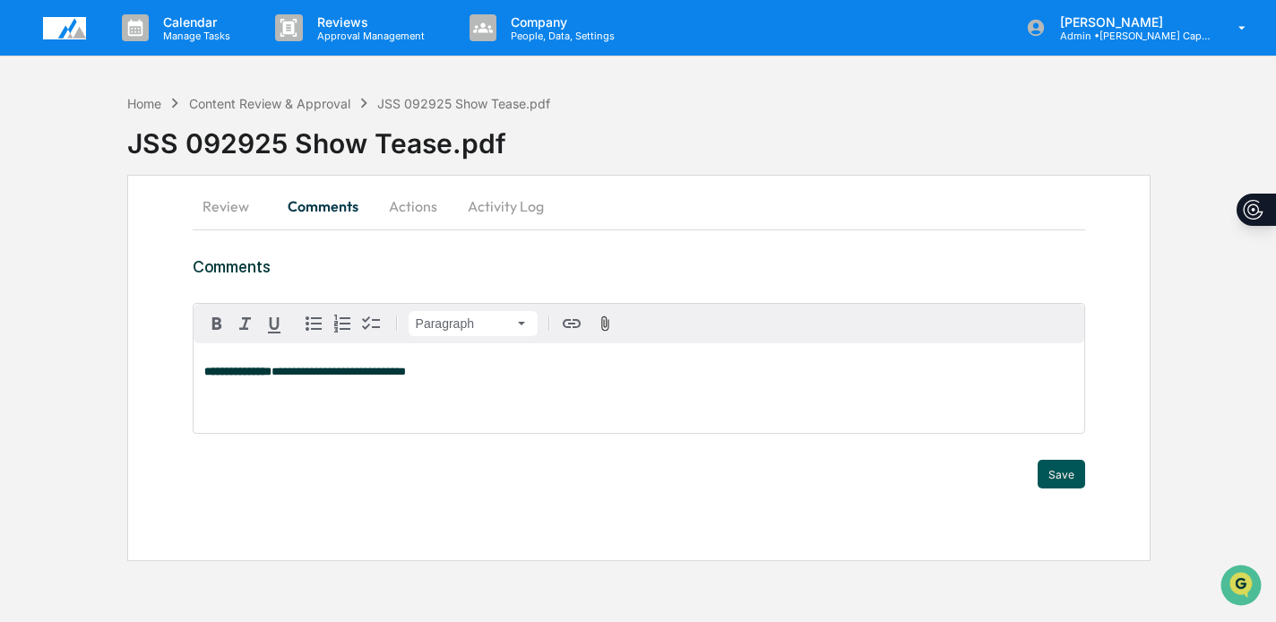
click at [1055, 472] on button "Save" at bounding box center [1060, 474] width 47 height 29
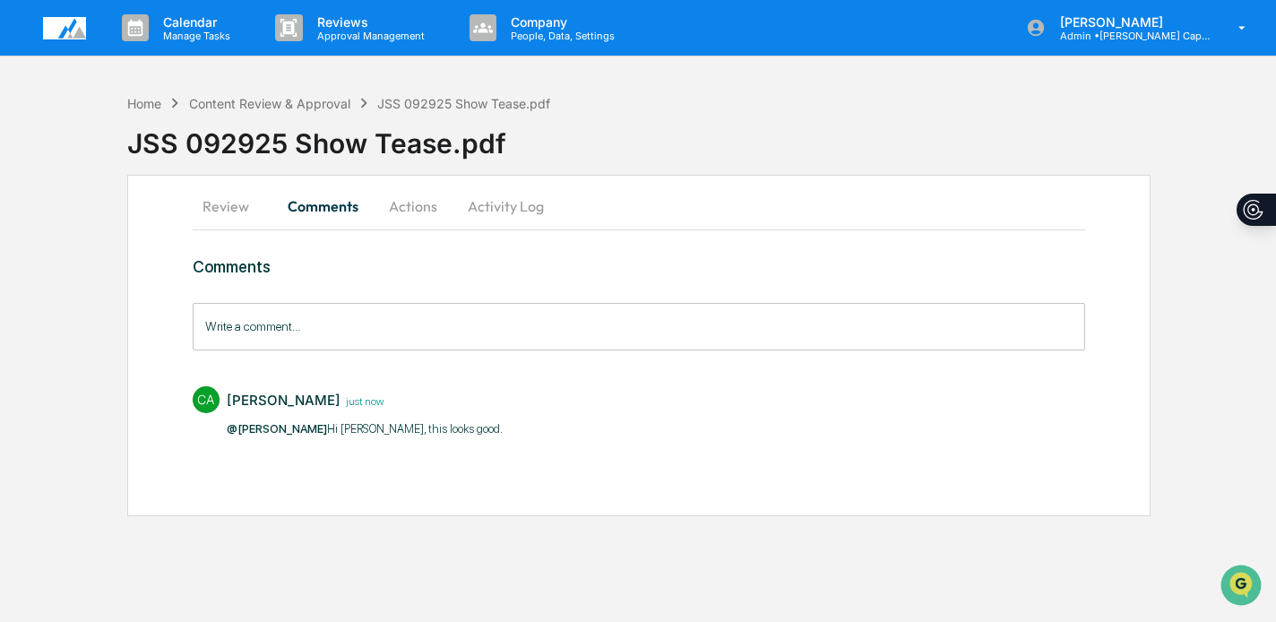
click at [417, 213] on button "Actions" at bounding box center [413, 206] width 81 height 43
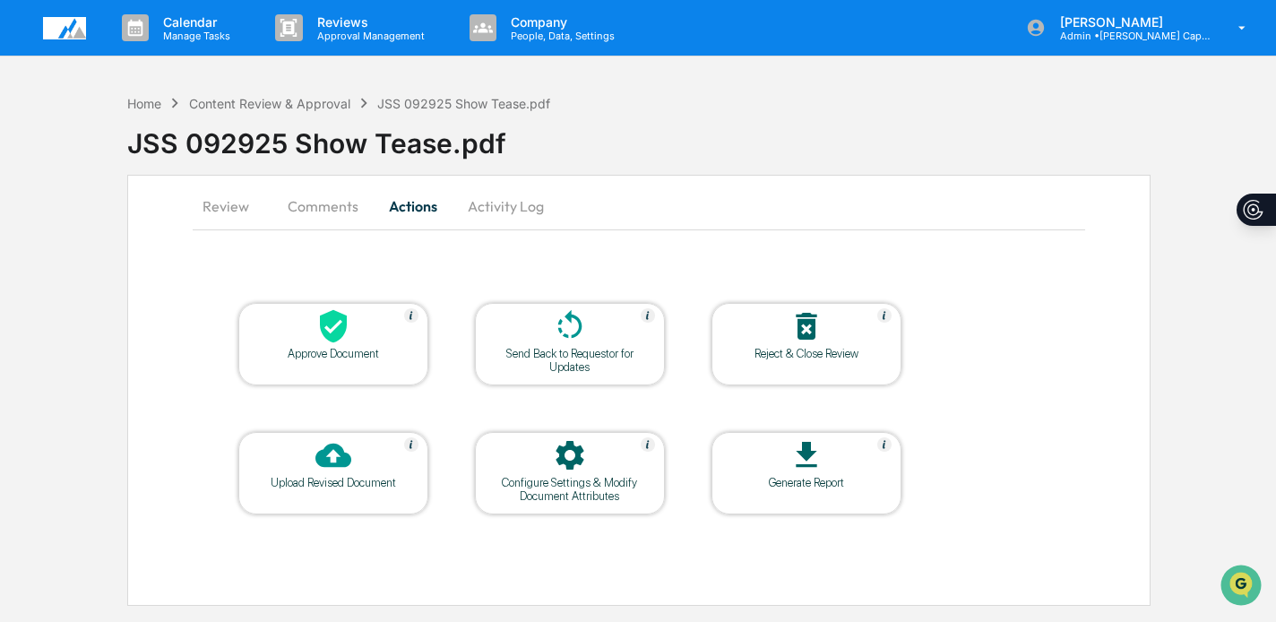
click at [334, 326] on icon at bounding box center [333, 326] width 36 height 36
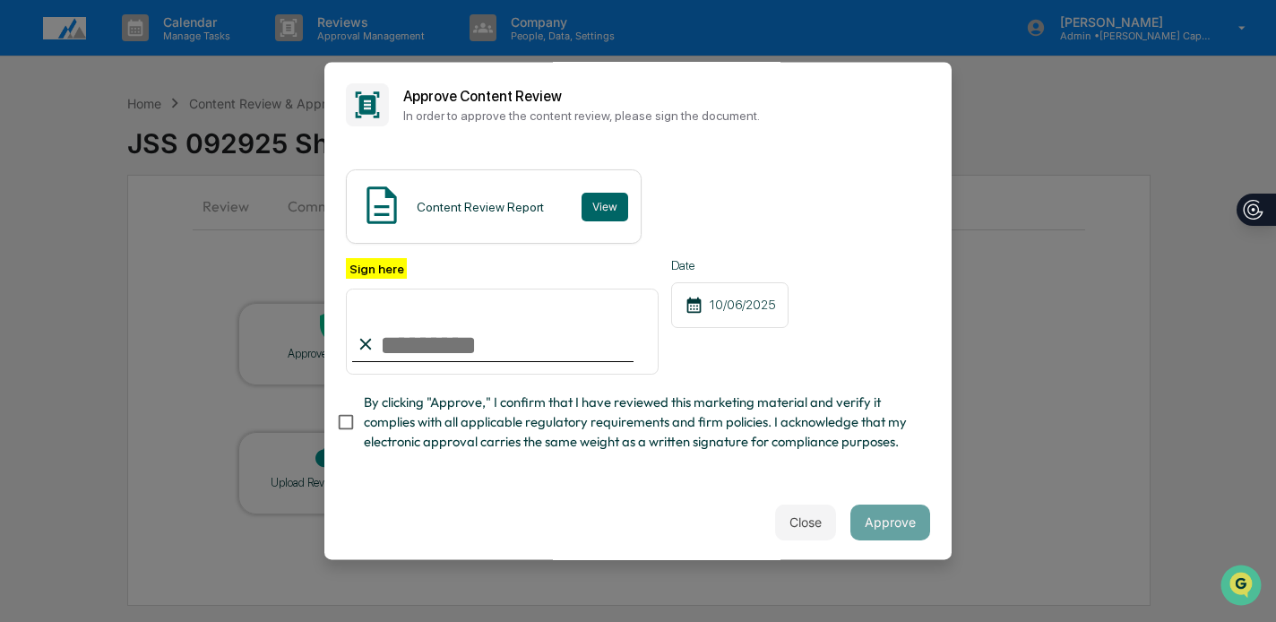
click at [411, 346] on input "Sign here" at bounding box center [502, 331] width 313 height 86
type input "**********"
click at [468, 420] on span "By clicking "Approve," I confirm that I have reviewed this marketing material a…" at bounding box center [640, 422] width 552 height 60
click at [859, 537] on button "Approve" at bounding box center [890, 522] width 80 height 36
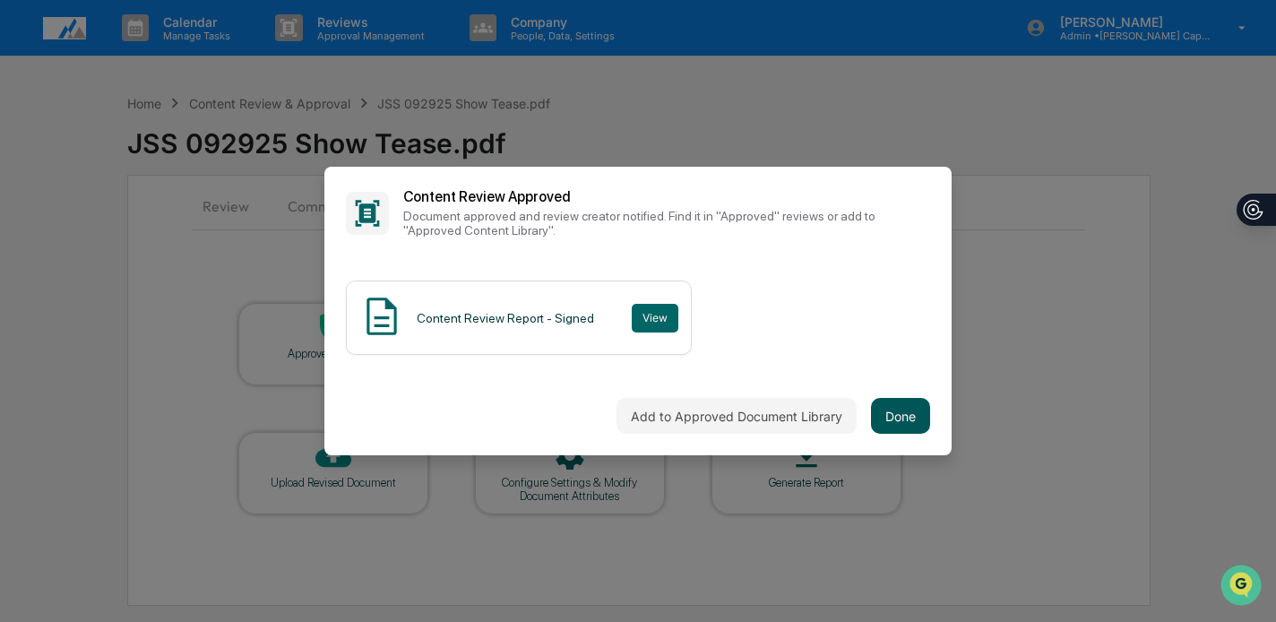
click at [907, 417] on button "Done" at bounding box center [900, 416] width 59 height 36
